Goal: Find contact information: Find contact information

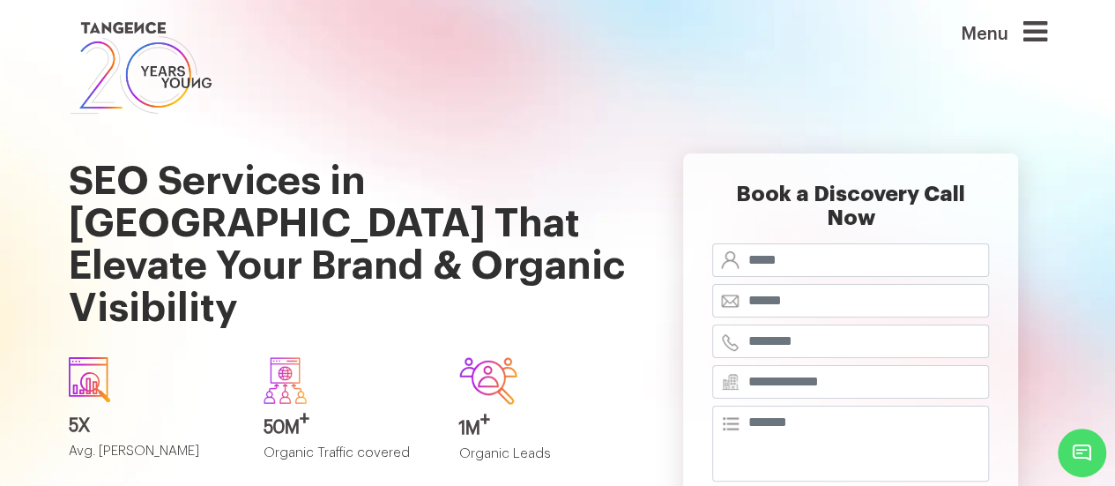
drag, startPoint x: 0, startPoint y: 0, endPoint x: 1035, endPoint y: 32, distance: 1035.7
click at [1035, 32] on icon at bounding box center [1036, 32] width 24 height 28
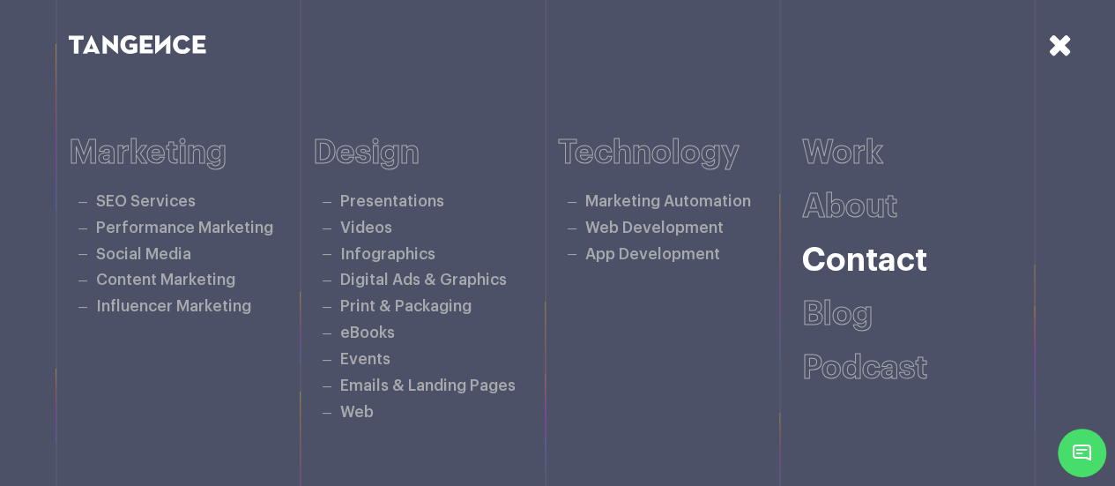
click at [848, 255] on link "Contact" at bounding box center [864, 260] width 125 height 33
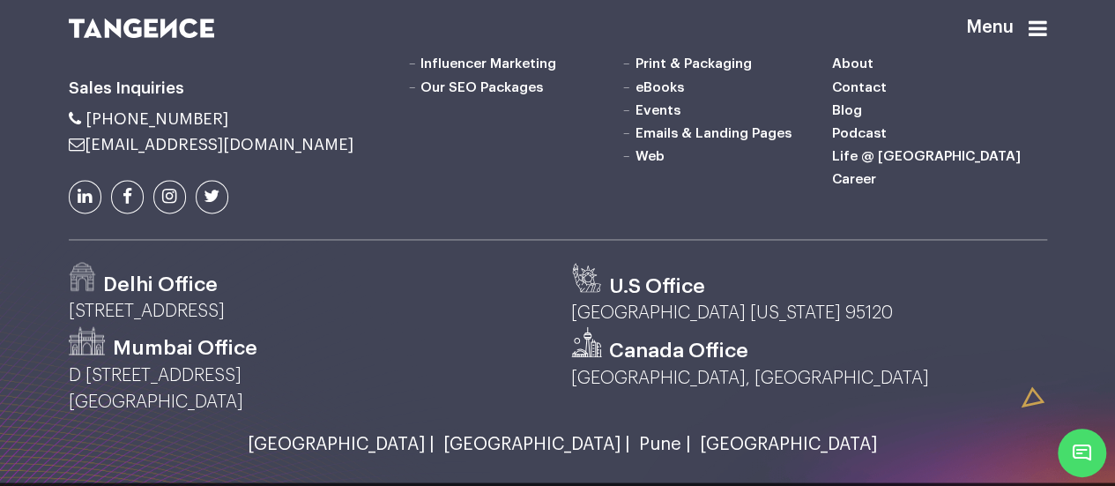
scroll to position [1425, 0]
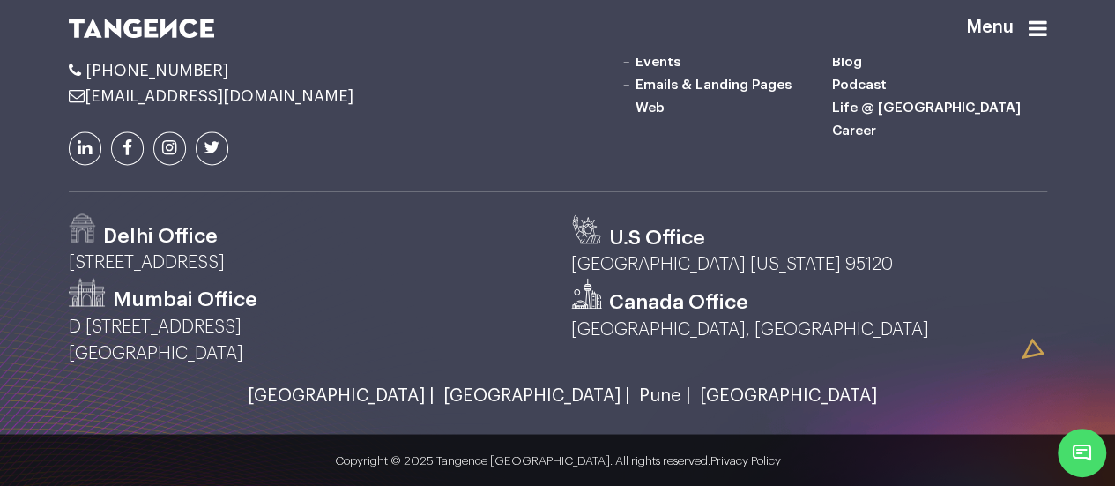
click at [416, 385] on link "[GEOGRAPHIC_DATA] |" at bounding box center [337, 394] width 196 height 19
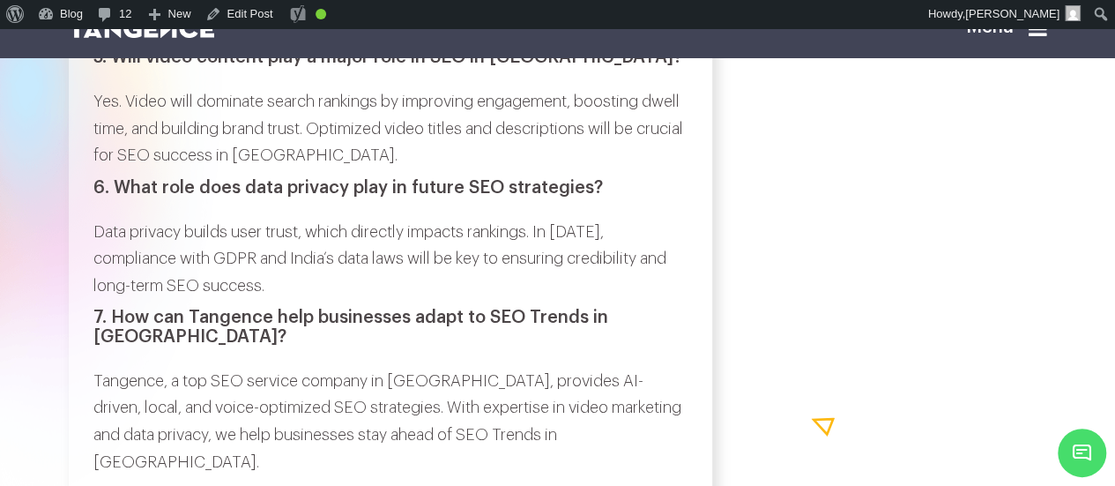
scroll to position [6950, 0]
